Goal: Register for event/course

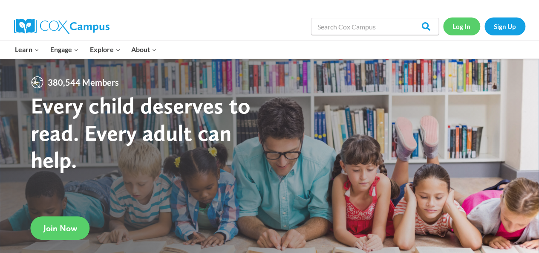
click at [461, 26] on link "Log In" at bounding box center [461, 25] width 37 height 17
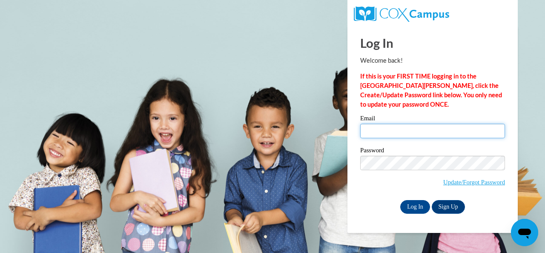
type input "armstrong.amy.b@muscogee.k12.ga.us"
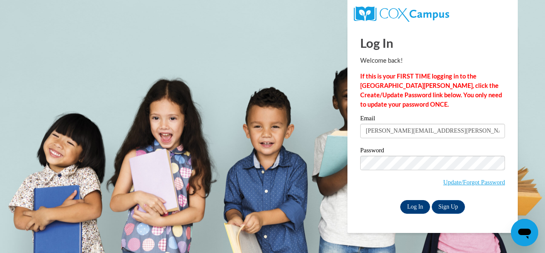
click at [417, 207] on input "Log In" at bounding box center [415, 207] width 30 height 14
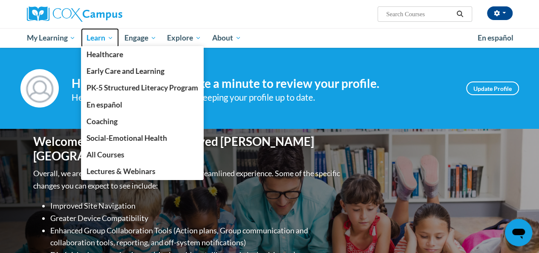
click at [101, 39] on span "Learn" at bounding box center [99, 38] width 27 height 10
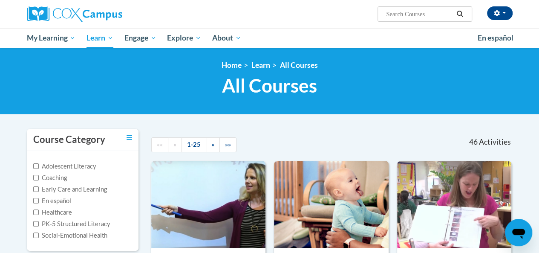
click at [102, 222] on label "PK-5 Structured Literacy" at bounding box center [71, 223] width 77 height 9
click at [39, 222] on input "PK-5 Structured Literacy" at bounding box center [36, 224] width 6 height 6
checkbox input "true"
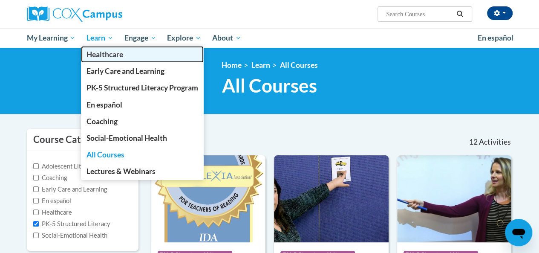
click at [98, 47] on link "Healthcare" at bounding box center [142, 54] width 123 height 17
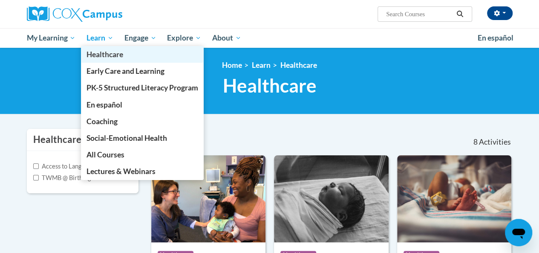
click at [93, 47] on link "Healthcare" at bounding box center [142, 54] width 123 height 17
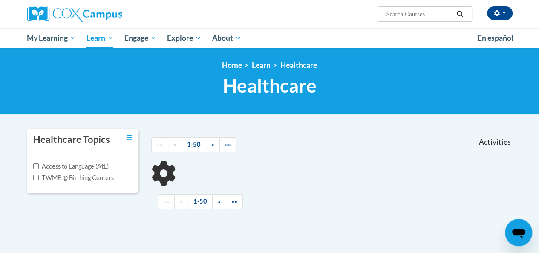
click at [164, 161] on icon at bounding box center [163, 173] width 29 height 29
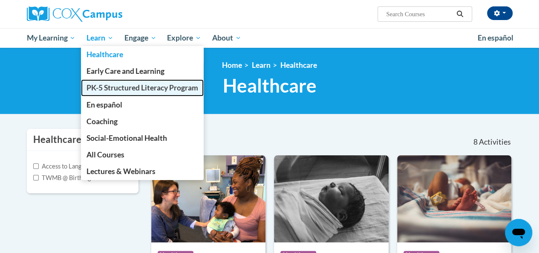
click at [110, 92] on link "PK-5 Structured Literacy Program" at bounding box center [142, 87] width 123 height 17
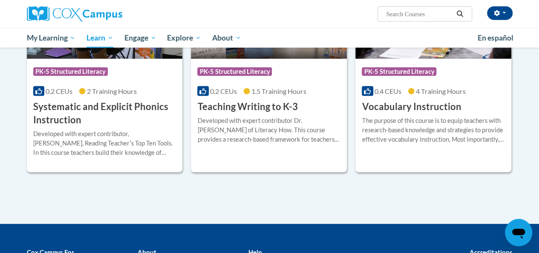
scroll to position [1001, 0]
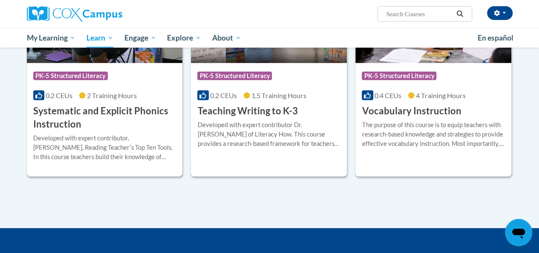
click at [106, 106] on h3 "Systematic and Explicit Phonics Instruction" at bounding box center [104, 117] width 143 height 26
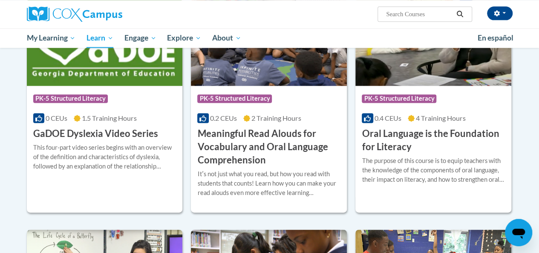
scroll to position [543, 0]
click at [396, 132] on h3 "Oral Language is the Foundation for Literacy" at bounding box center [433, 140] width 143 height 26
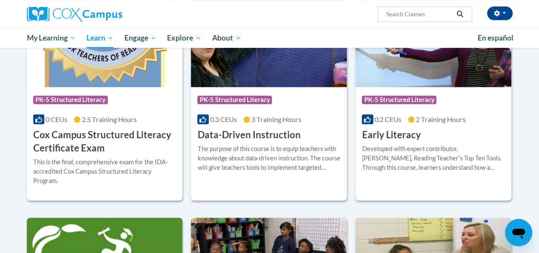
scroll to position [300, 0]
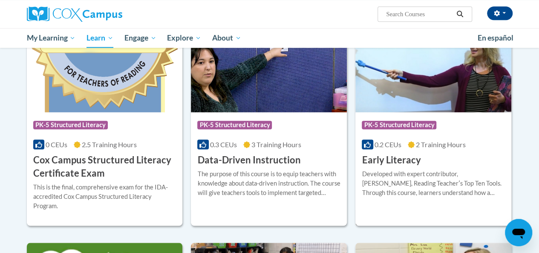
click at [402, 167] on div "More Info Enroll Developed with expert contributor, Dr. Deborah Glaser, Reading…" at bounding box center [433, 188] width 156 height 43
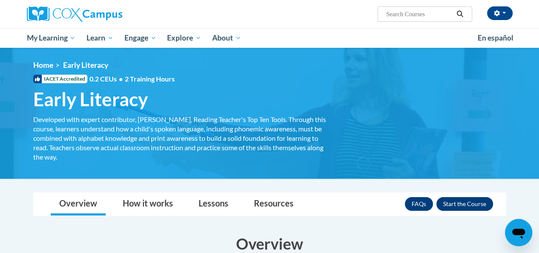
click at [467, 206] on button "Enroll" at bounding box center [464, 204] width 57 height 14
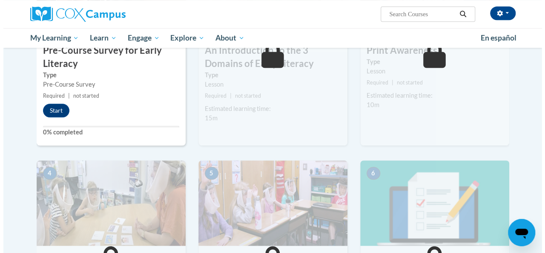
scroll to position [269, 0]
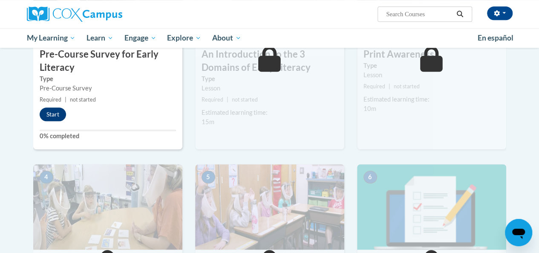
click at [51, 117] on button "Start" at bounding box center [53, 114] width 26 height 14
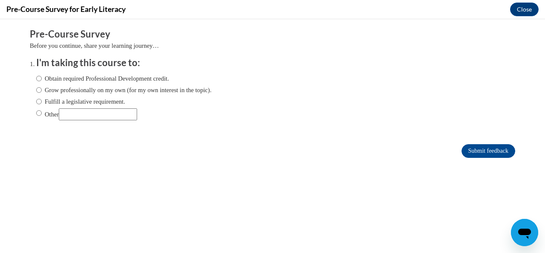
scroll to position [0, 0]
click at [36, 114] on input "Other" at bounding box center [39, 112] width 6 height 9
radio input "true"
click at [92, 118] on input "Other" at bounding box center [98, 114] width 78 height 12
type input "Science of Reading/Rollins Center"
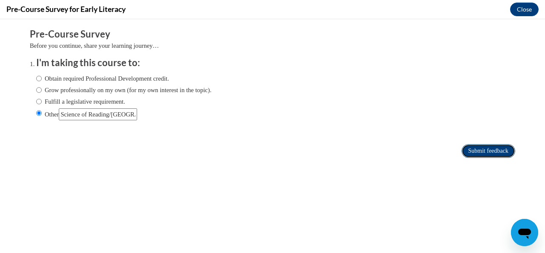
click at [477, 153] on input "Submit feedback" at bounding box center [489, 151] width 54 height 14
